Goal: Task Accomplishment & Management: Manage account settings

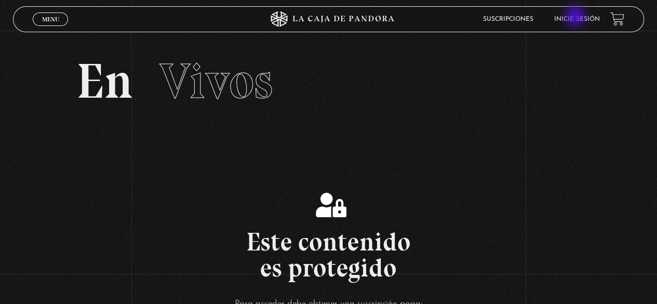
click at [576, 17] on link "Inicie sesión" at bounding box center [578, 19] width 46 height 6
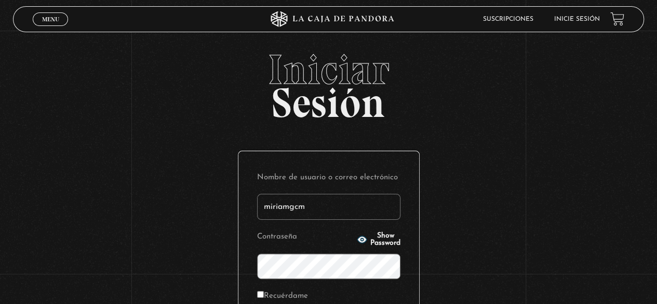
type input "[EMAIL_ADDRESS][DOMAIN_NAME]"
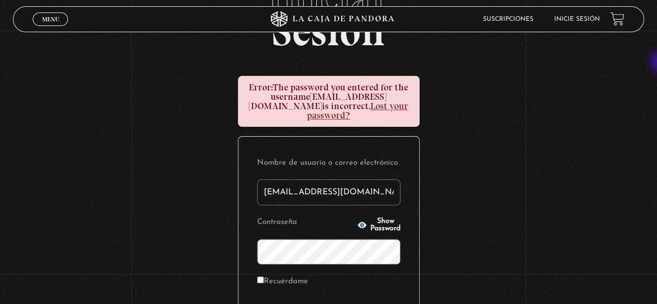
scroll to position [76, 0]
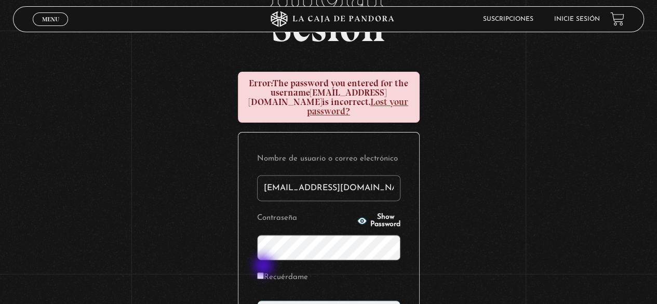
click at [264, 272] on input "Recuérdame" at bounding box center [260, 275] width 7 height 7
checkbox input "true"
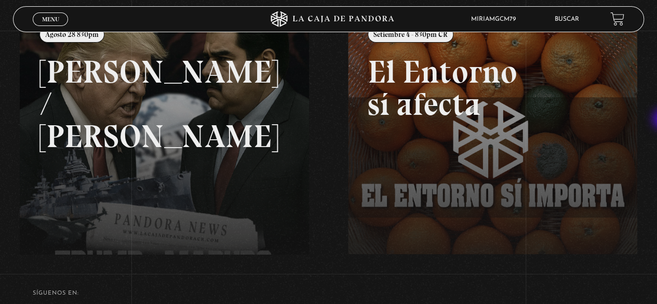
scroll to position [136, 0]
